Goal: Check status: Check status

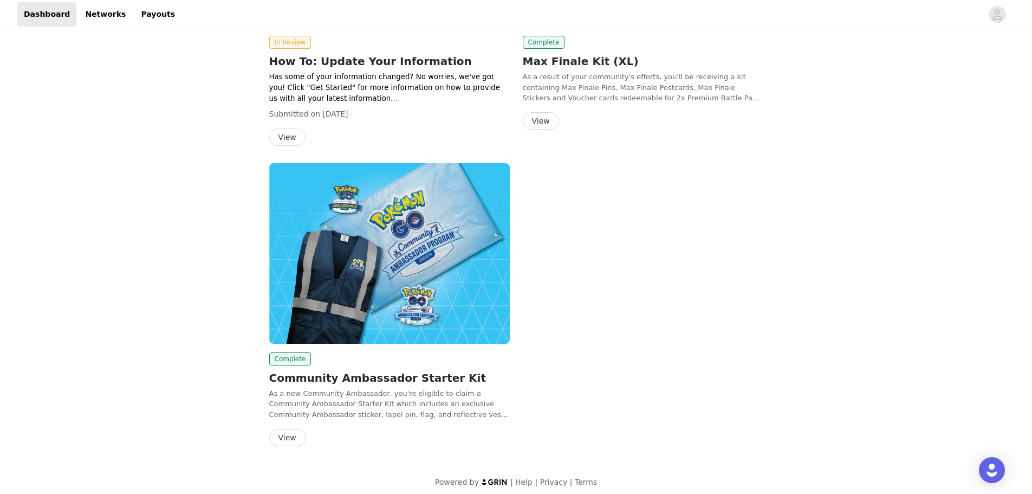
scroll to position [205, 0]
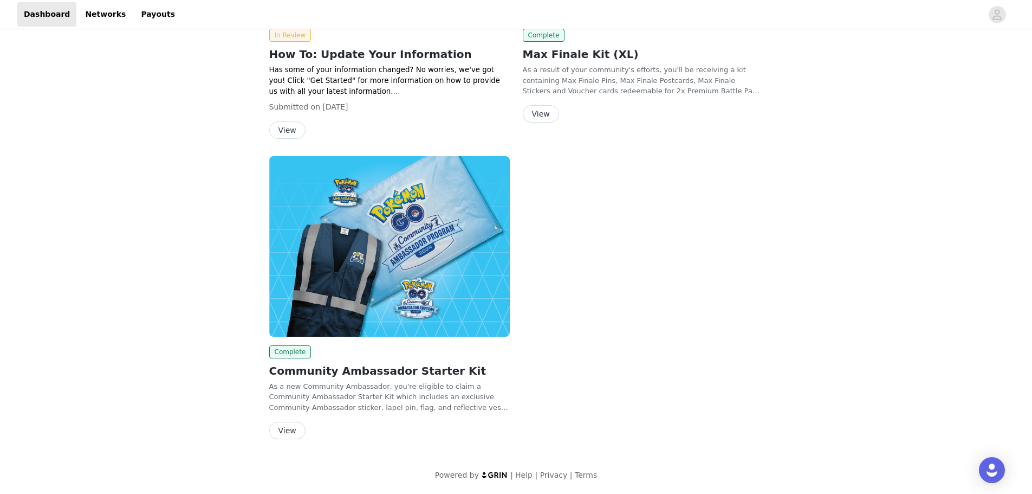
click at [279, 432] on button "View" at bounding box center [287, 429] width 36 height 17
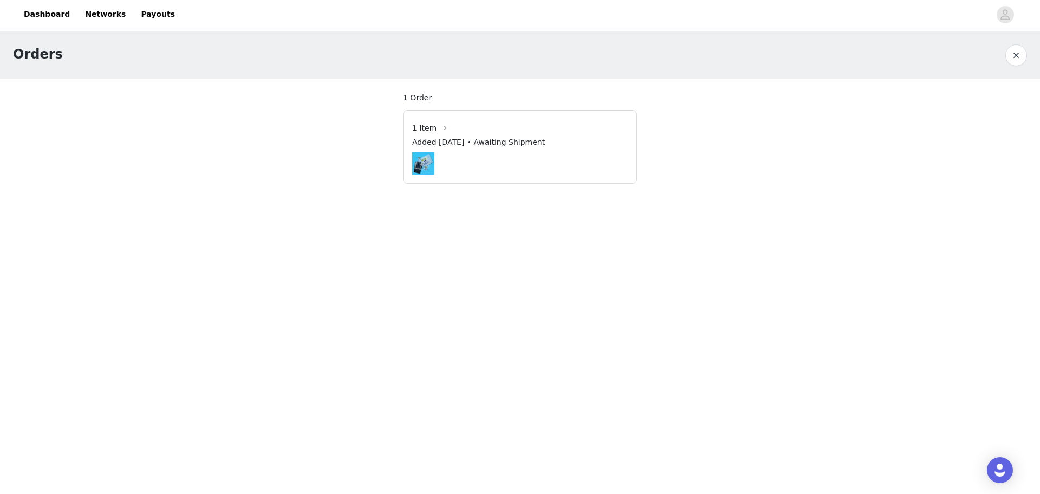
click at [481, 151] on div "Added [DATE] • Awaiting Shipment" at bounding box center [520, 145] width 216 height 16
click at [424, 112] on article "1 Item Added [DATE] • Awaiting Shipment" at bounding box center [520, 147] width 234 height 74
click at [134, 9] on link "Payouts" at bounding box center [157, 14] width 47 height 24
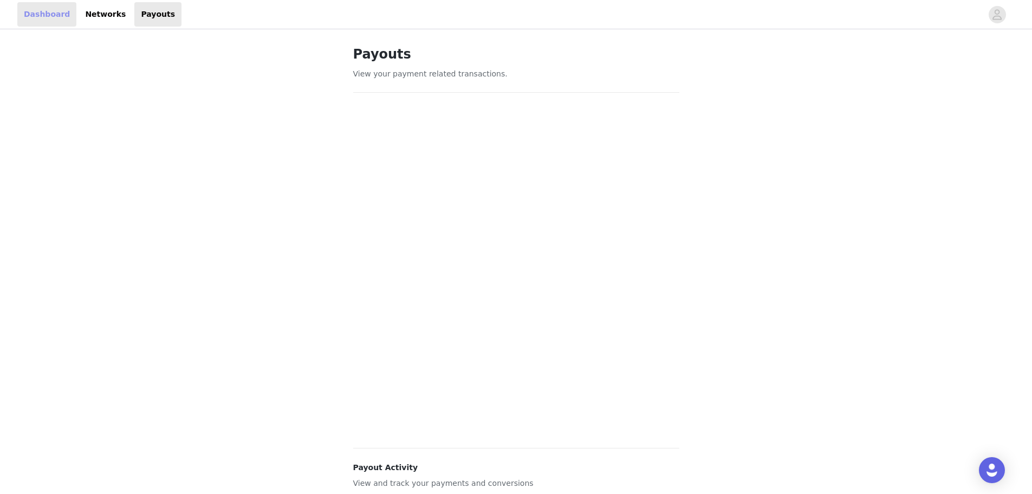
click at [49, 14] on link "Dashboard" at bounding box center [46, 14] width 59 height 24
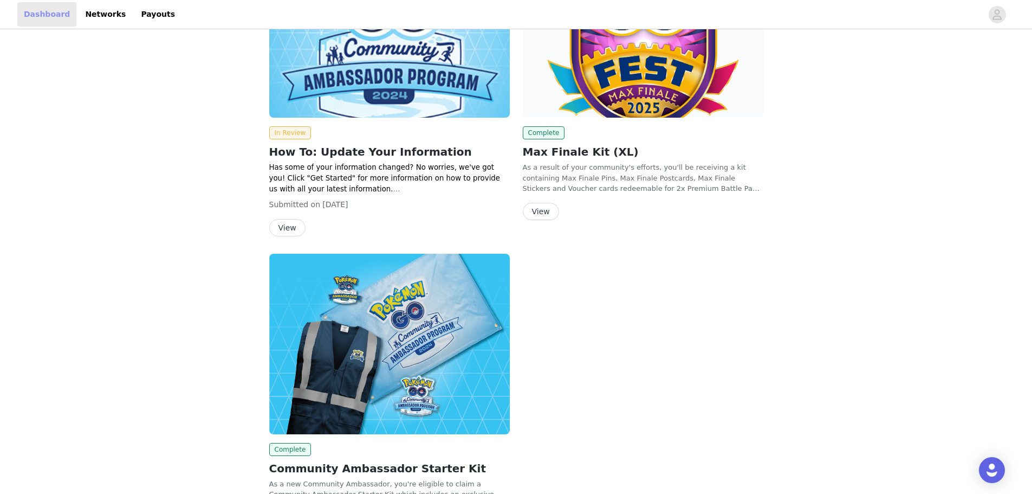
scroll to position [108, 0]
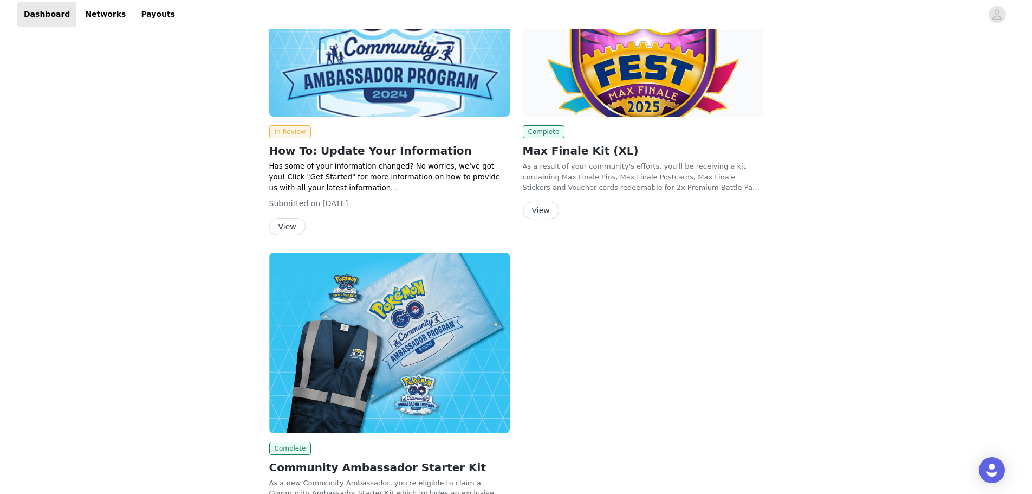
click at [327, 345] on img at bounding box center [389, 342] width 241 height 180
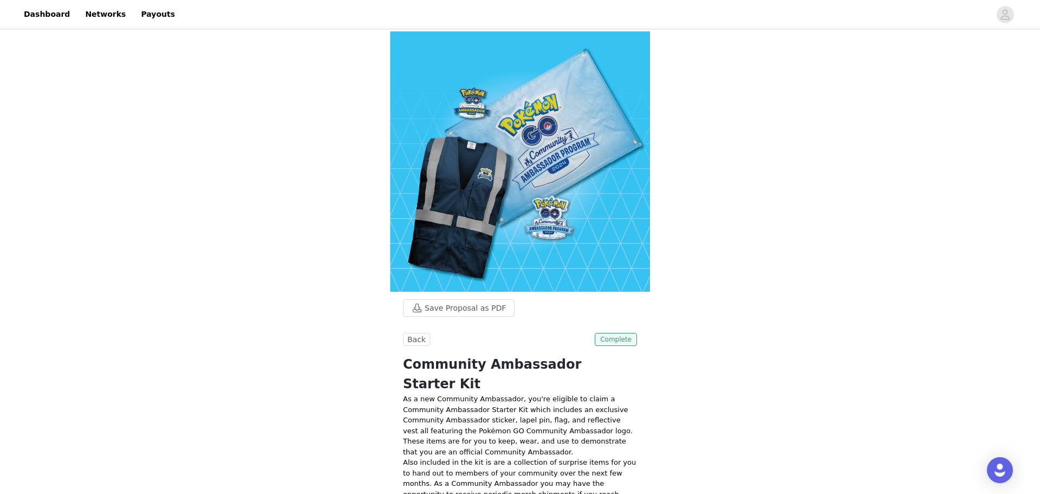
click at [608, 333] on span "Complete" at bounding box center [616, 339] width 42 height 13
